Goal: Find specific page/section: Find specific page/section

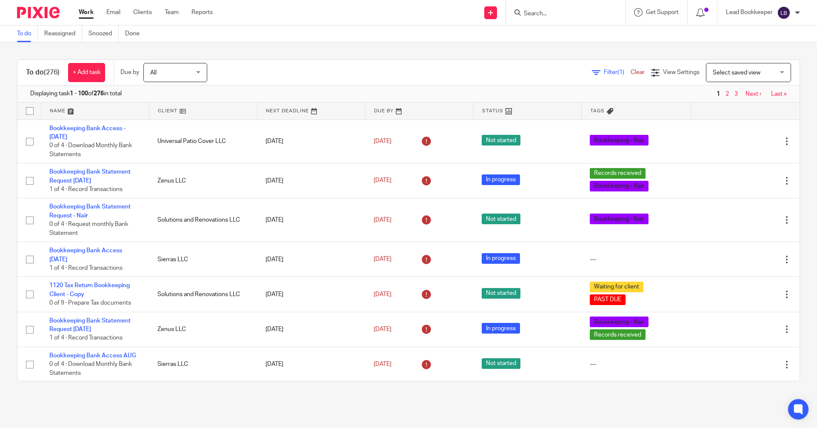
click at [538, 18] on form at bounding box center [568, 12] width 91 height 11
click at [538, 17] on input "Search" at bounding box center [561, 14] width 77 height 8
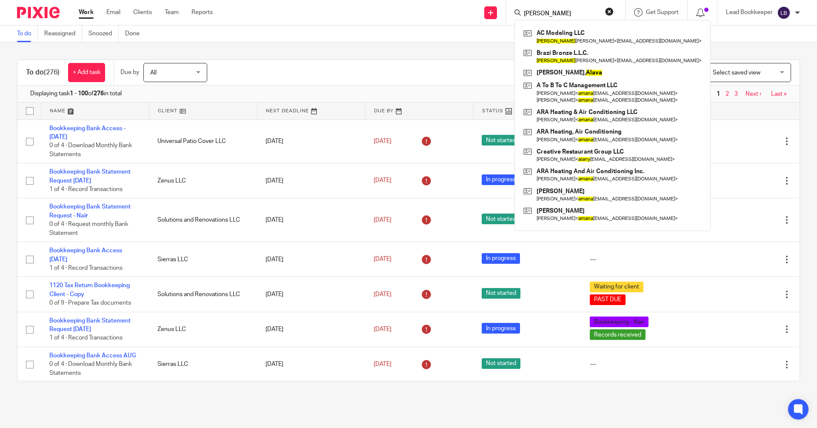
type input "[PERSON_NAME]"
click at [385, 29] on div "To do Reassigned Snoozed Done" at bounding box center [408, 34] width 817 height 17
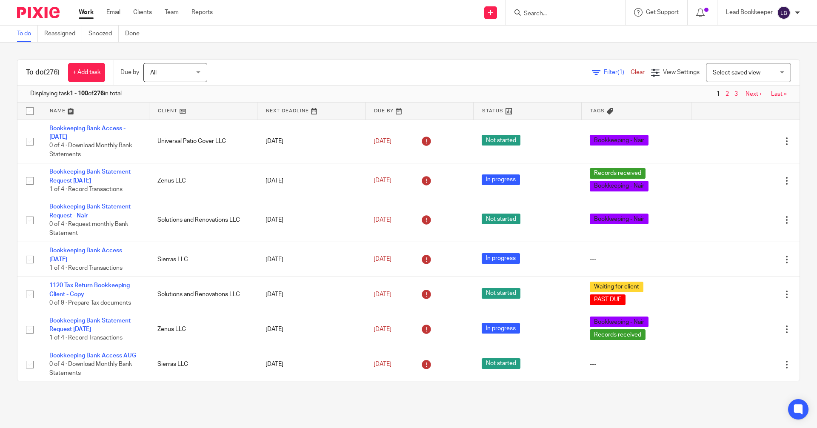
click at [546, 10] on input "Search" at bounding box center [561, 14] width 77 height 8
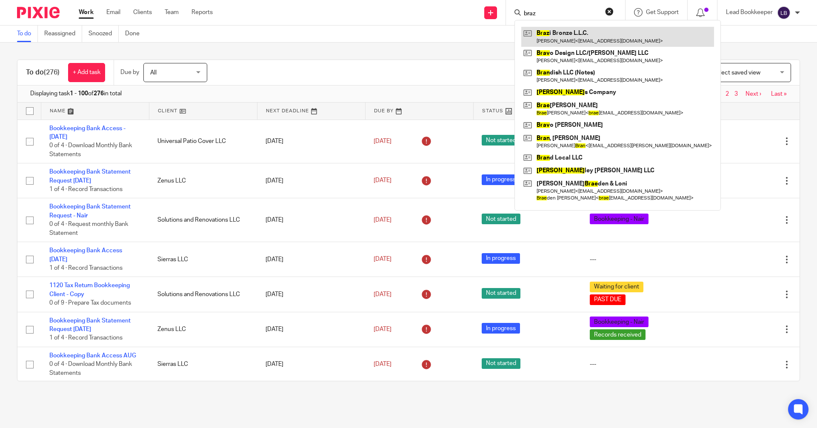
type input "braz"
click at [538, 29] on link at bounding box center [617, 37] width 193 height 20
click at [524, 36] on link at bounding box center [617, 37] width 193 height 20
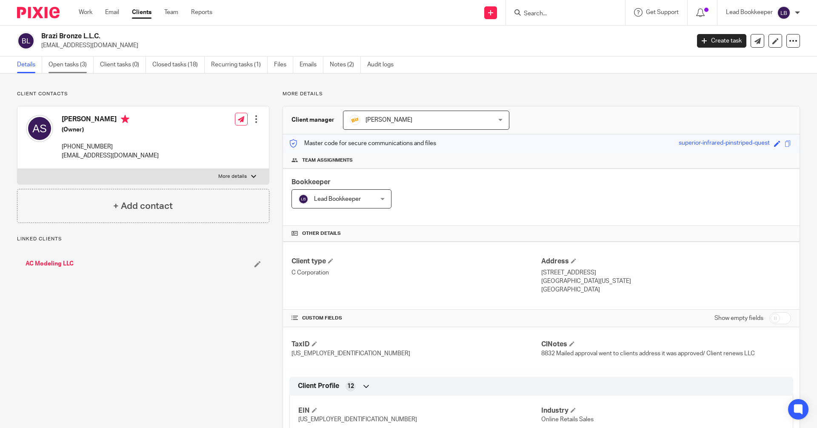
click at [59, 61] on link "Open tasks (3)" at bounding box center [71, 65] width 45 height 17
